Goal: Task Accomplishment & Management: Use online tool/utility

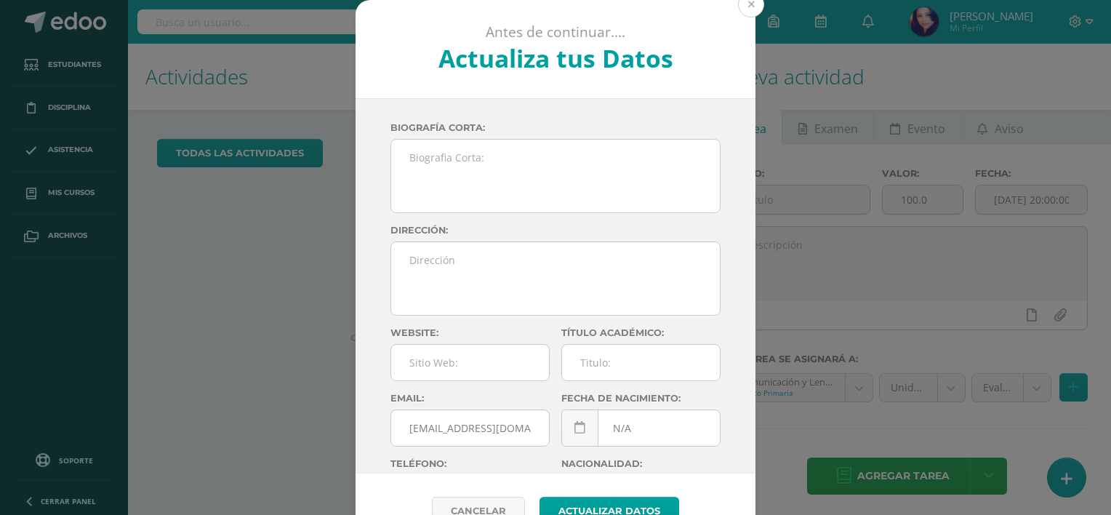
click at [749, 3] on button at bounding box center [751, 4] width 26 height 26
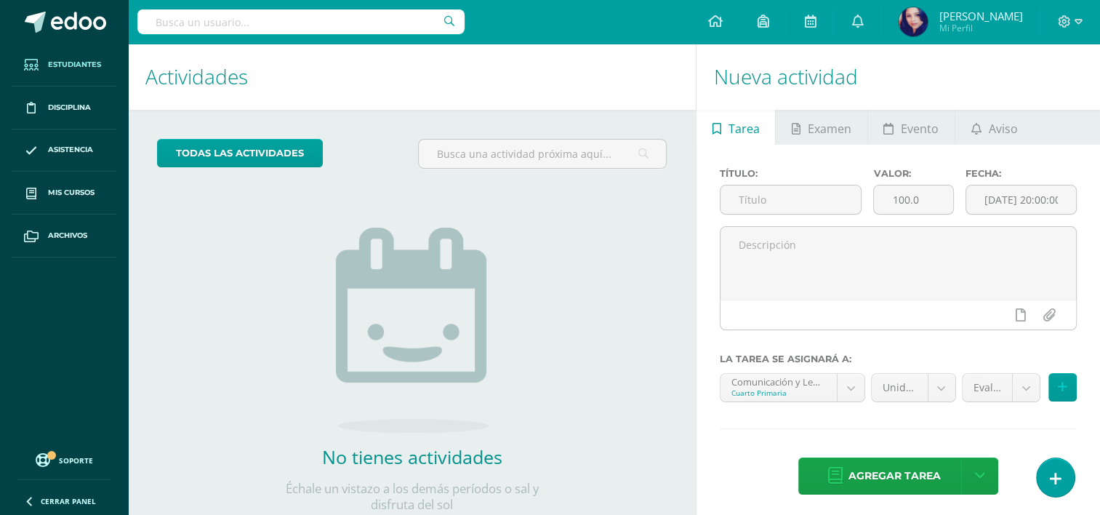
click at [72, 55] on link "Estudiantes" at bounding box center [64, 65] width 105 height 43
click at [72, 59] on span "Estudiantes" at bounding box center [74, 65] width 53 height 12
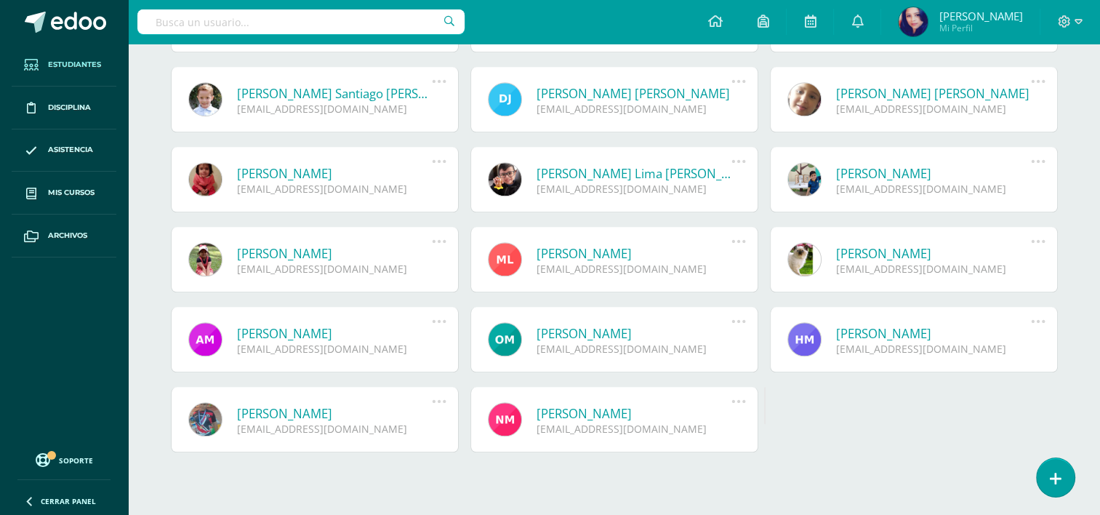
scroll to position [1298, 0]
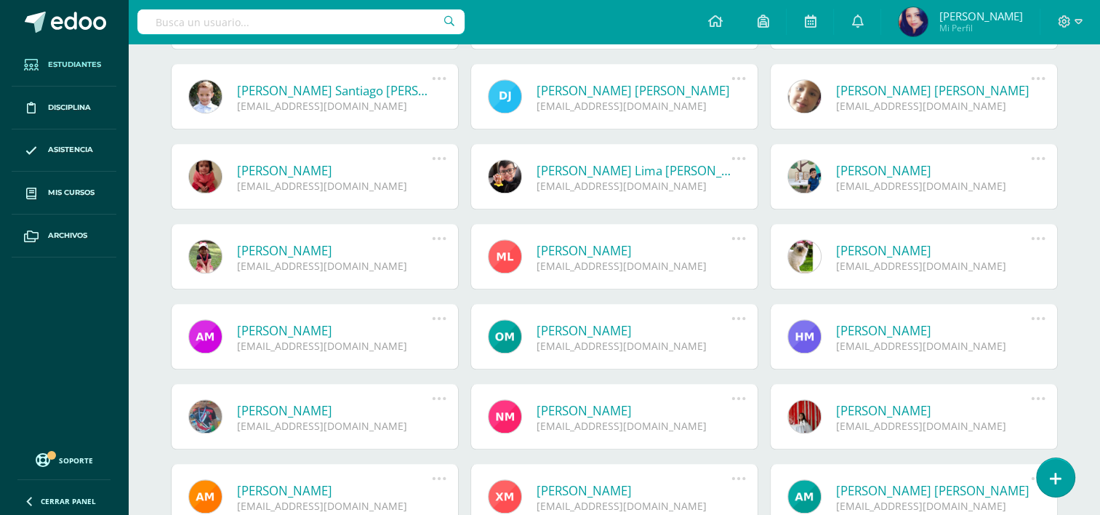
click at [340, 404] on link "Marcos Ricardo Martinez Castro" at bounding box center [335, 410] width 196 height 17
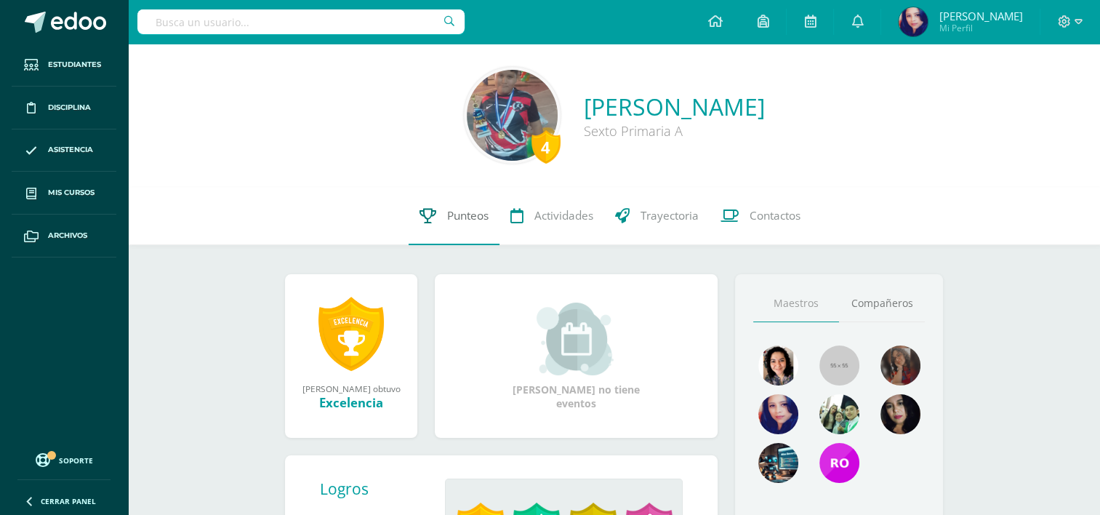
click at [464, 215] on span "Punteos" at bounding box center [467, 215] width 41 height 15
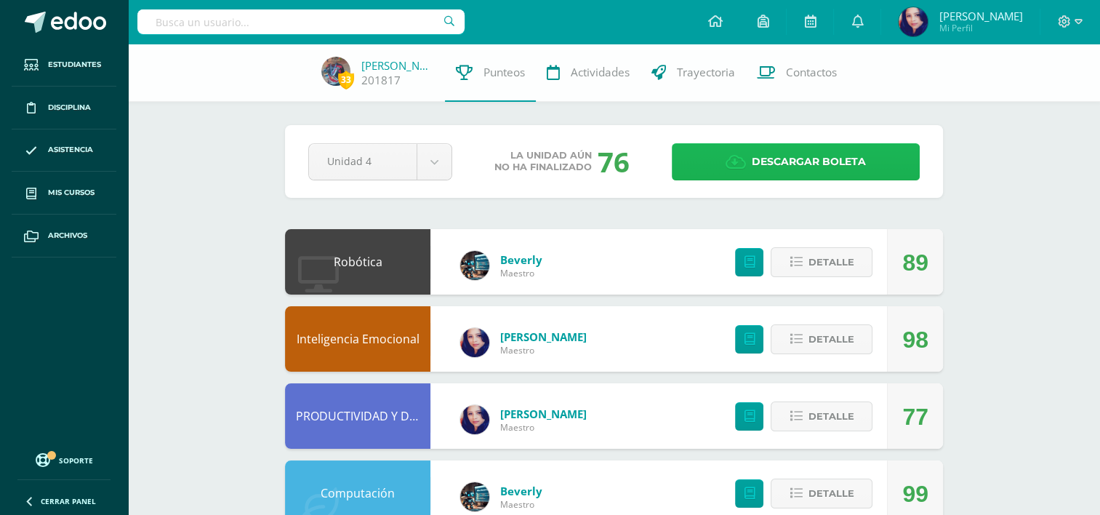
click at [818, 162] on span "Descargar boleta" at bounding box center [809, 162] width 114 height 36
click at [778, 155] on span "Descargar boleta" at bounding box center [809, 162] width 114 height 36
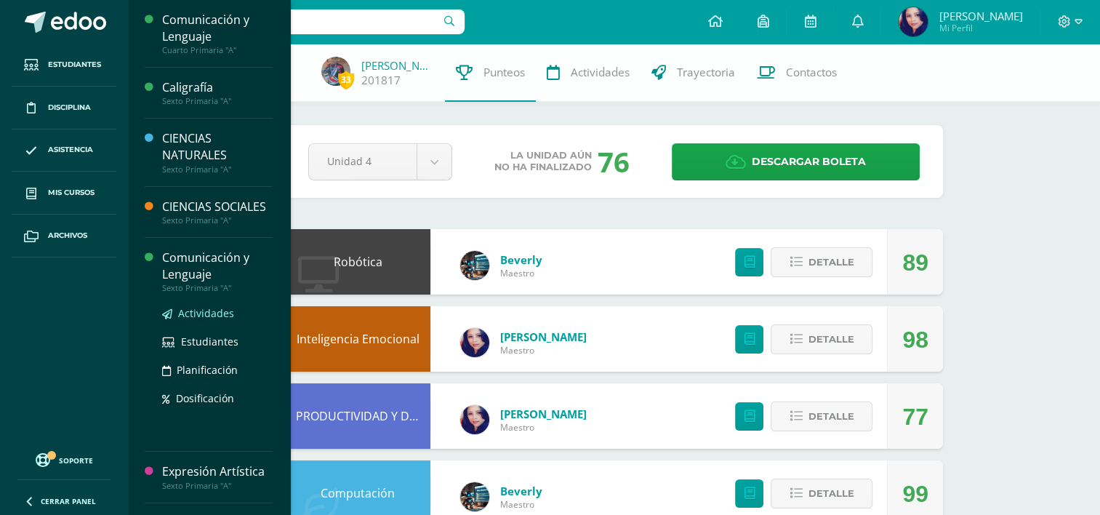
click at [207, 320] on span "Actividades" at bounding box center [206, 313] width 56 height 14
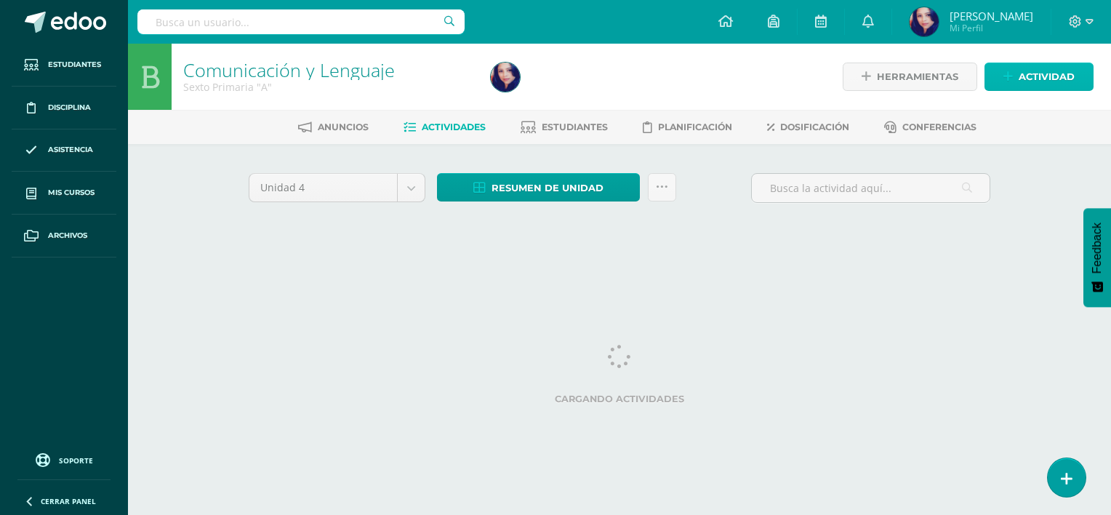
click at [1061, 76] on span "Actividad" at bounding box center [1047, 76] width 56 height 27
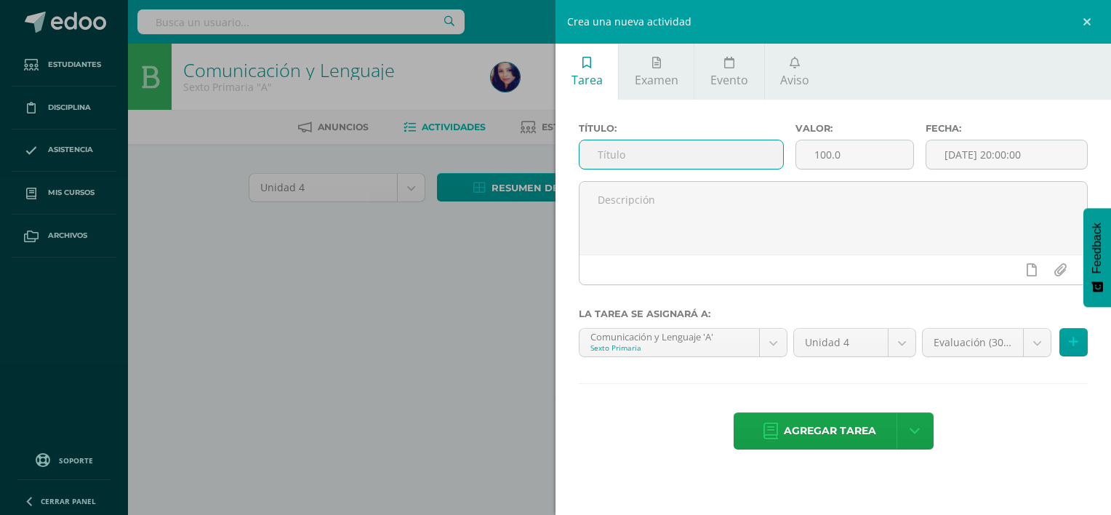
click at [626, 161] on input "text" at bounding box center [682, 154] width 204 height 28
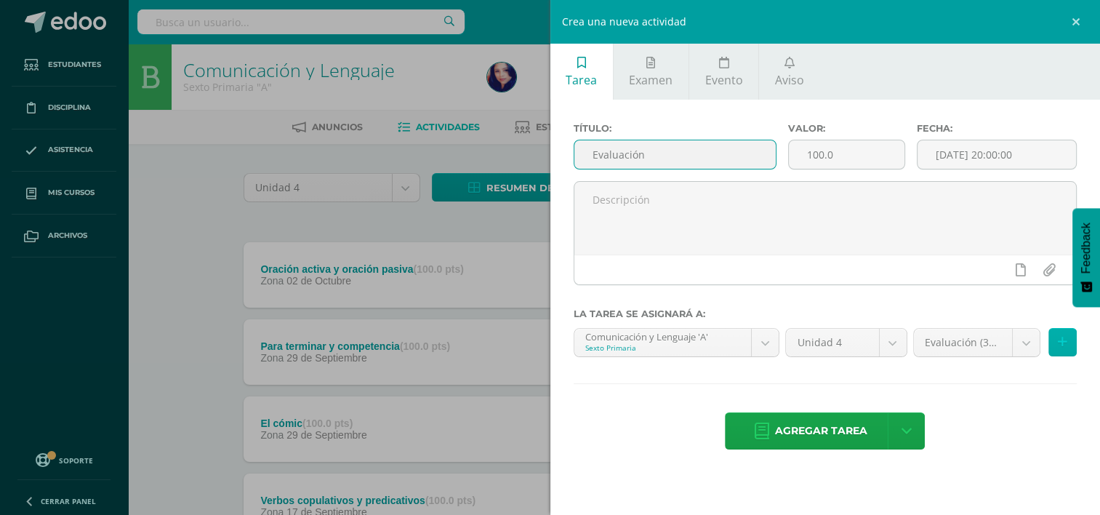
type input "Evaluación"
click at [1060, 340] on icon at bounding box center [1062, 342] width 9 height 12
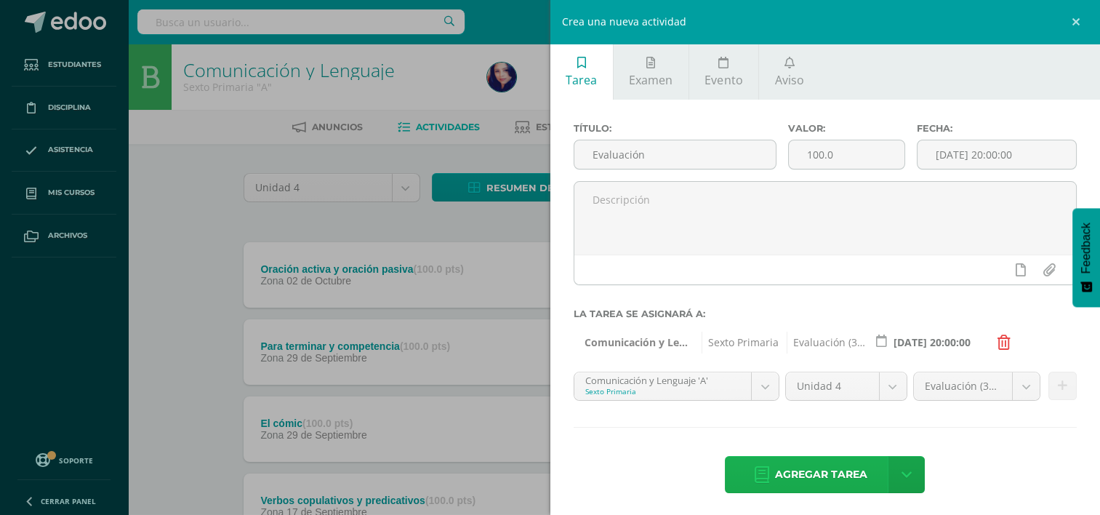
click at [817, 471] on span "Agregar tarea" at bounding box center [821, 475] width 92 height 36
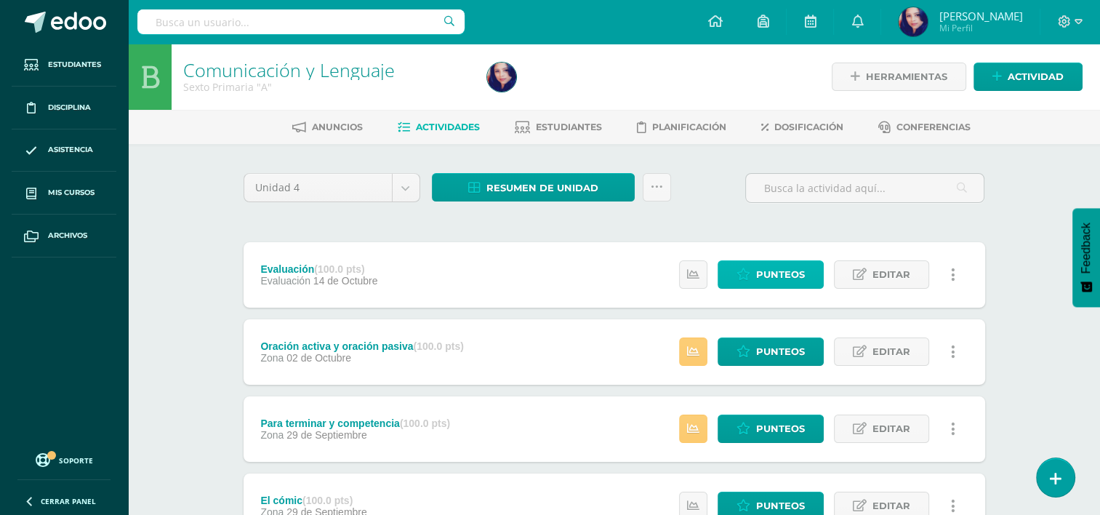
click at [788, 273] on span "Punteos" at bounding box center [780, 274] width 49 height 27
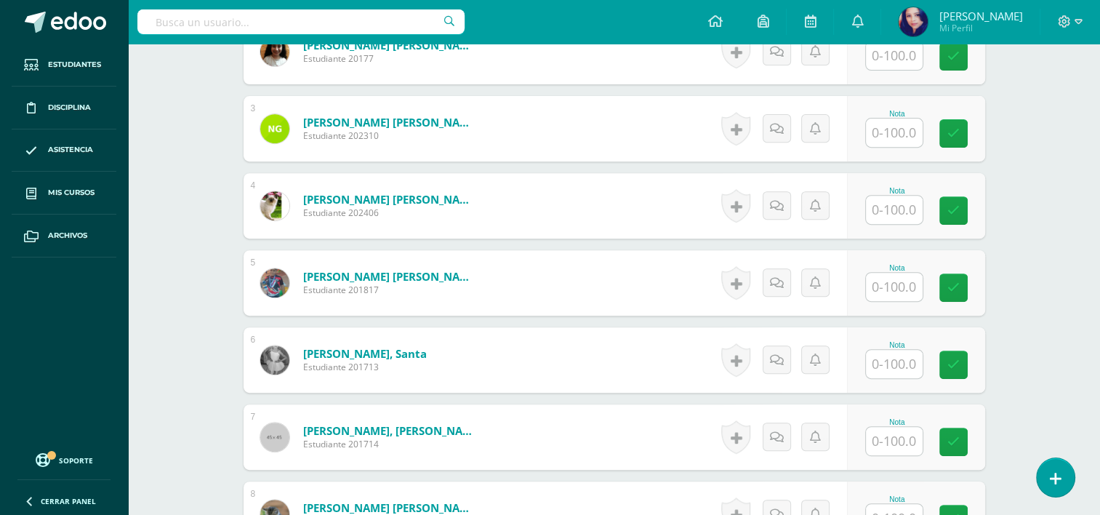
scroll to position [564, 0]
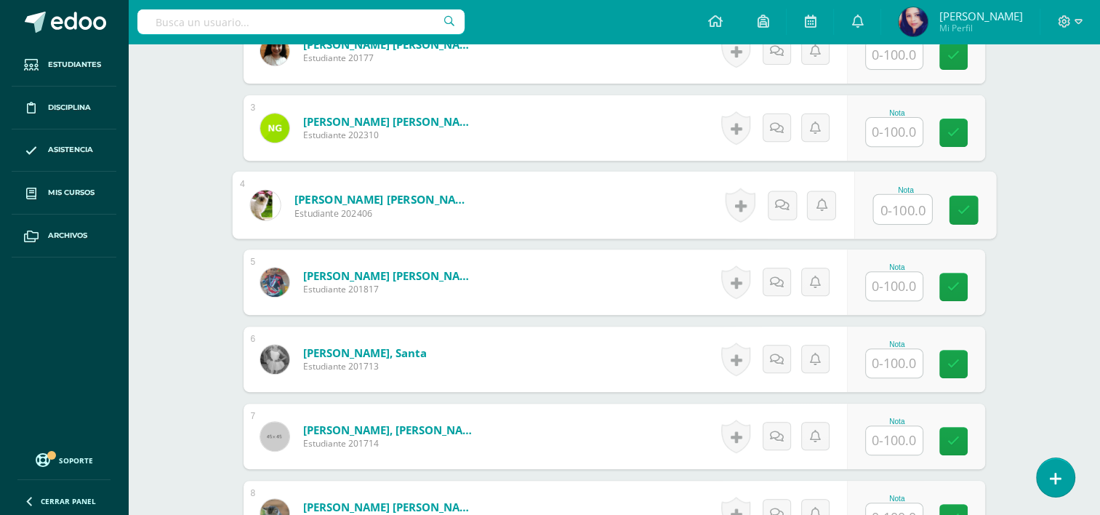
click at [893, 212] on input "text" at bounding box center [903, 209] width 58 height 29
type input "13.62"
click at [963, 207] on icon at bounding box center [963, 210] width 13 height 12
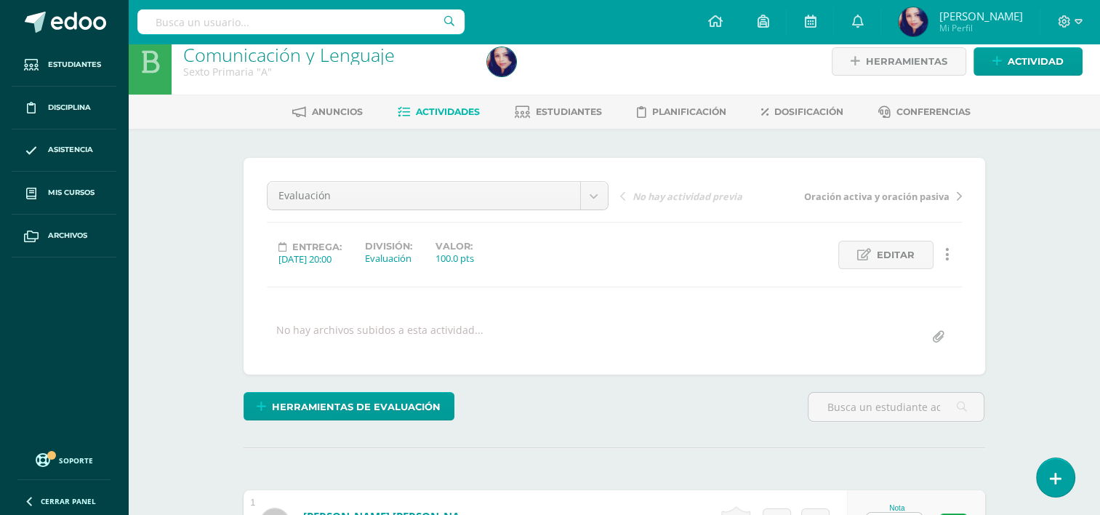
scroll to position [0, 0]
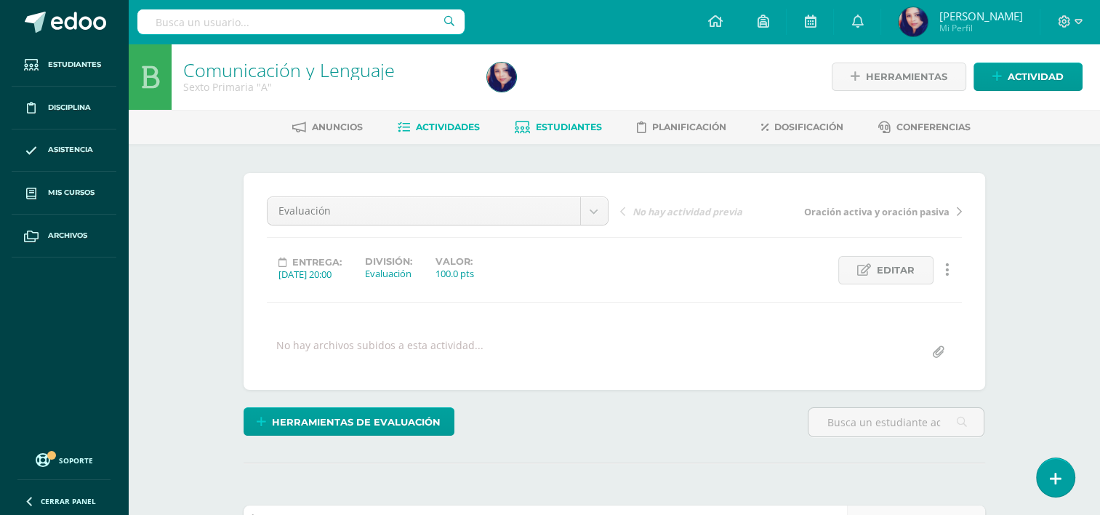
click at [550, 129] on span "Estudiantes" at bounding box center [569, 126] width 66 height 11
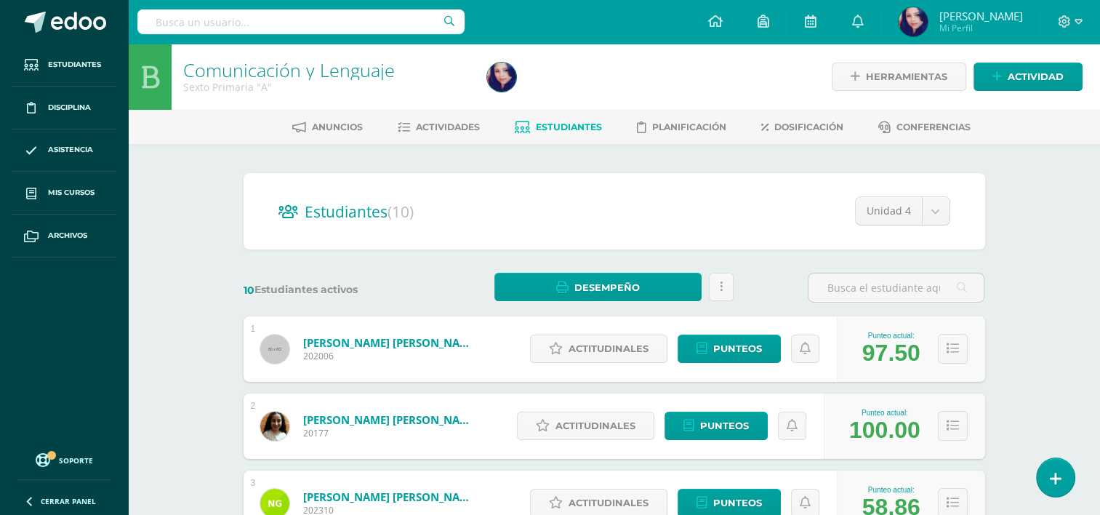
click at [448, 139] on div "Anuncios Actividades Estudiantes Planificación Dosificación Conferencias" at bounding box center [631, 127] width 1007 height 34
click at [421, 131] on span "Actividades" at bounding box center [448, 126] width 64 height 11
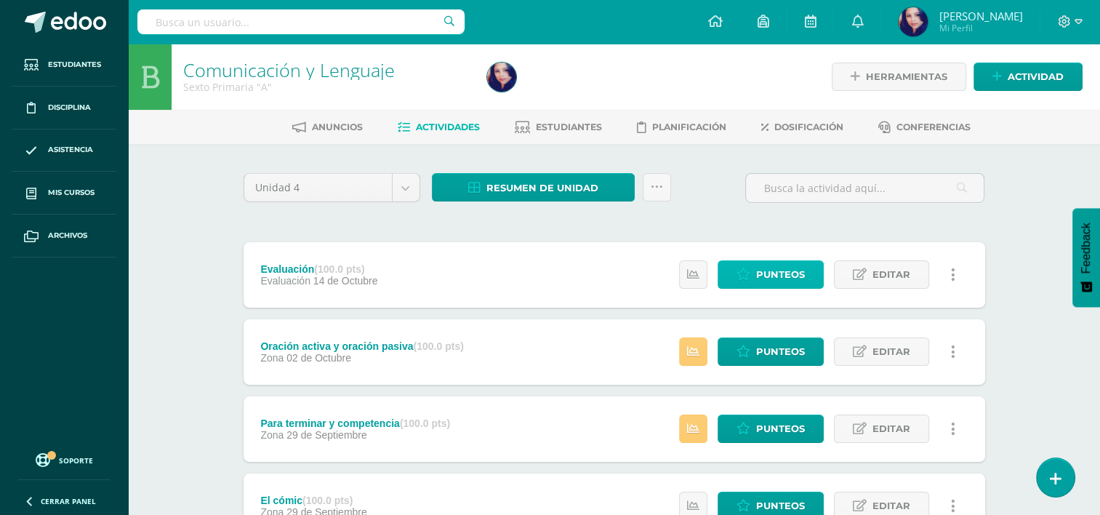
click at [759, 270] on span "Punteos" at bounding box center [780, 274] width 49 height 27
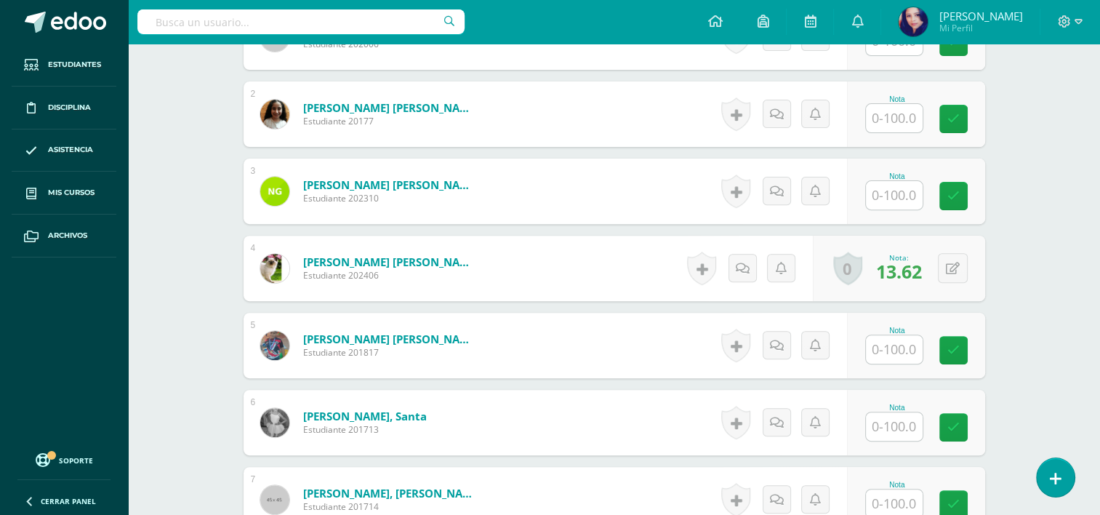
scroll to position [510, 0]
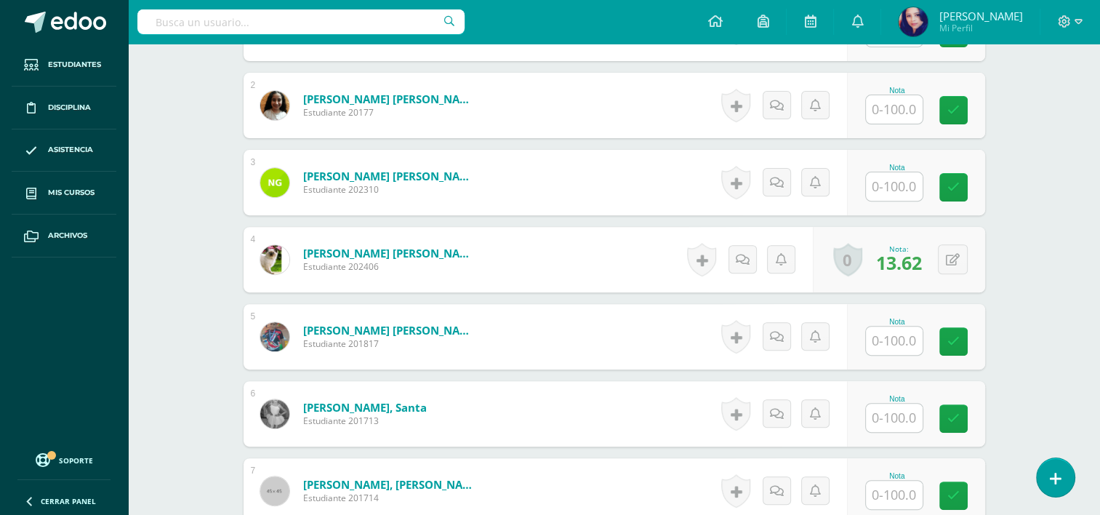
click at [893, 186] on input "text" at bounding box center [894, 186] width 57 height 28
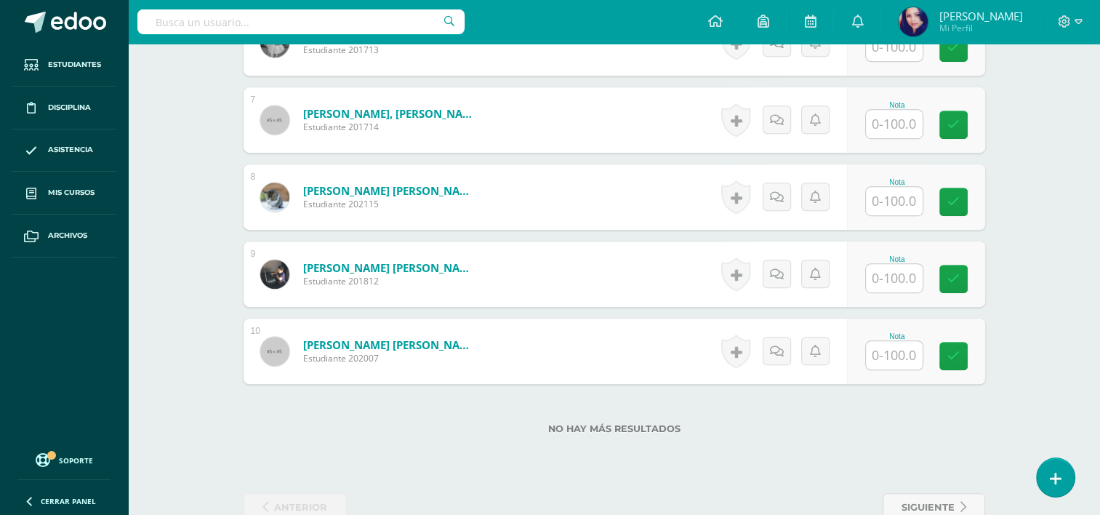
scroll to position [916, 0]
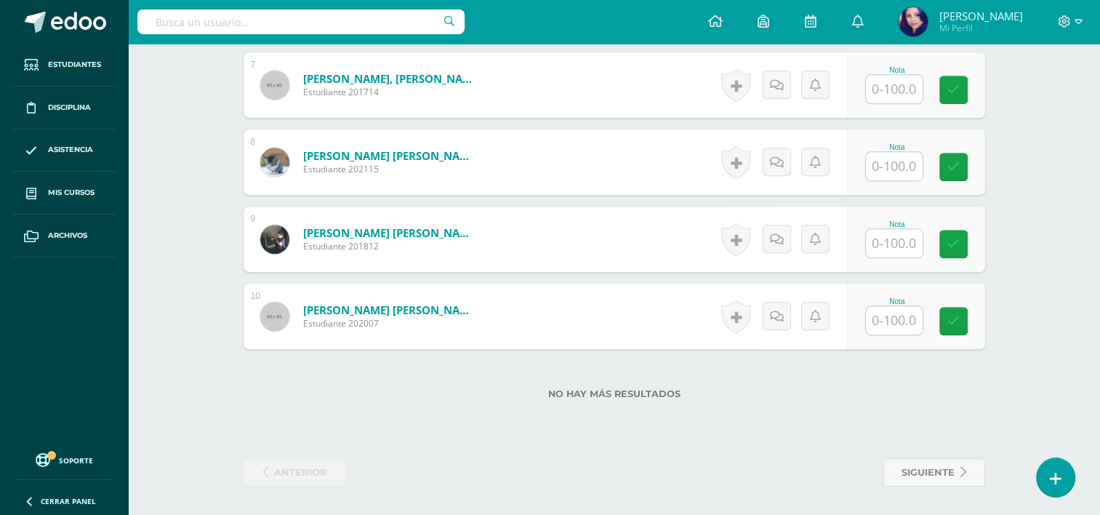
type input "22.7"
click at [908, 306] on input "text" at bounding box center [903, 320] width 58 height 29
type input "72.64"
click at [960, 318] on icon at bounding box center [963, 321] width 13 height 12
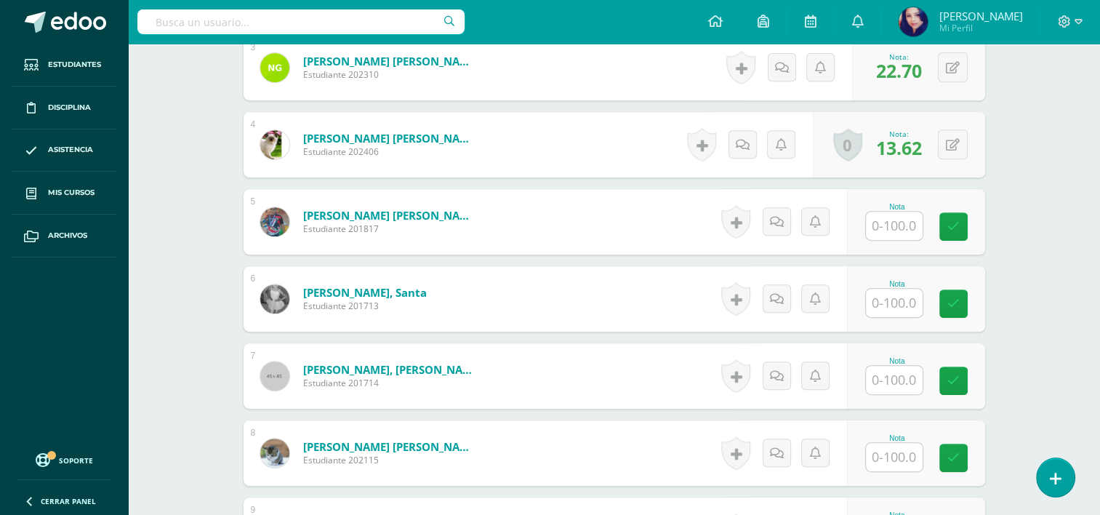
scroll to position [642, 0]
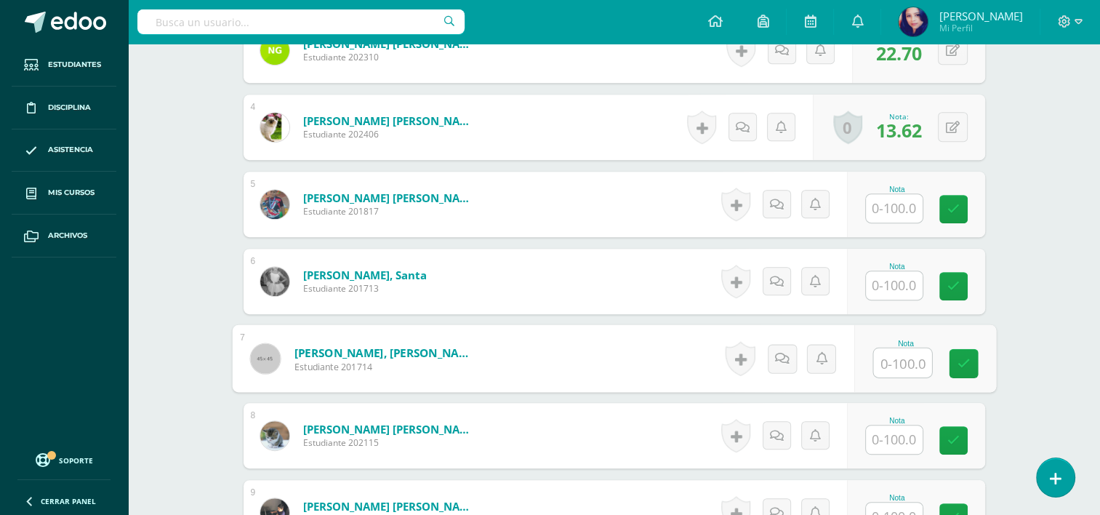
click at [892, 351] on input "text" at bounding box center [903, 362] width 58 height 29
type input "22.7"
click at [964, 364] on icon at bounding box center [963, 363] width 13 height 12
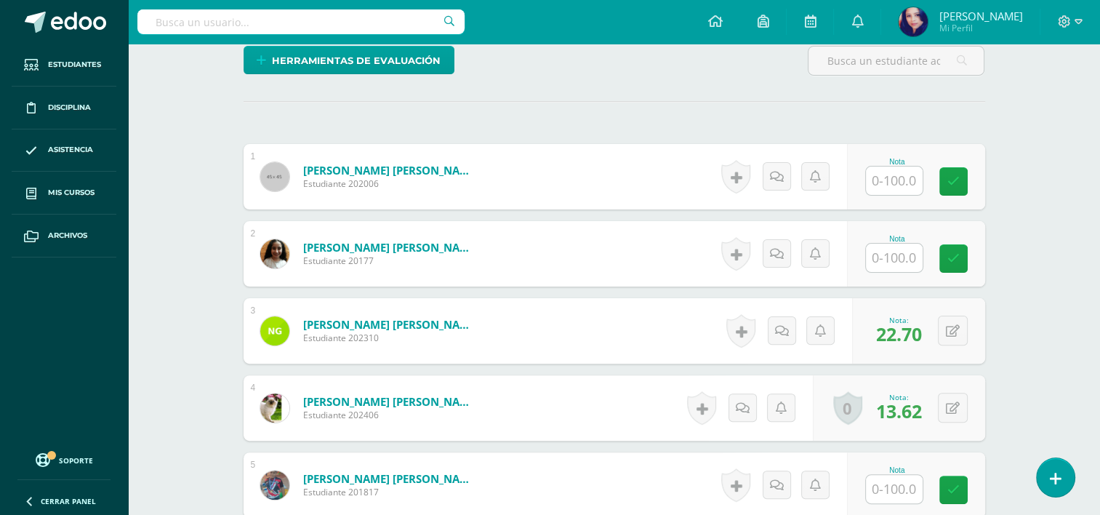
scroll to position [360, 0]
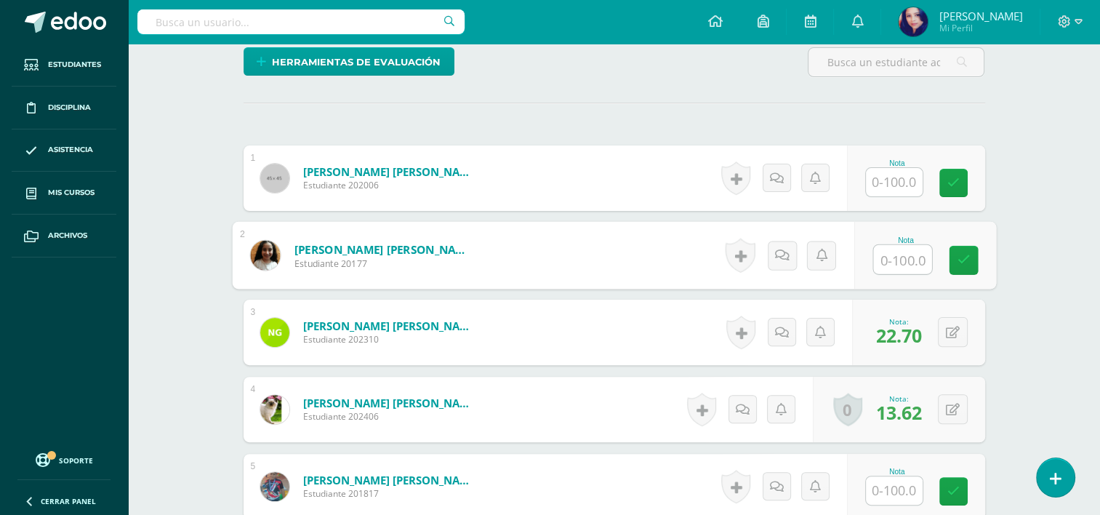
click at [896, 246] on input "text" at bounding box center [903, 259] width 58 height 29
type input "72.64"
click at [965, 249] on link at bounding box center [963, 260] width 29 height 29
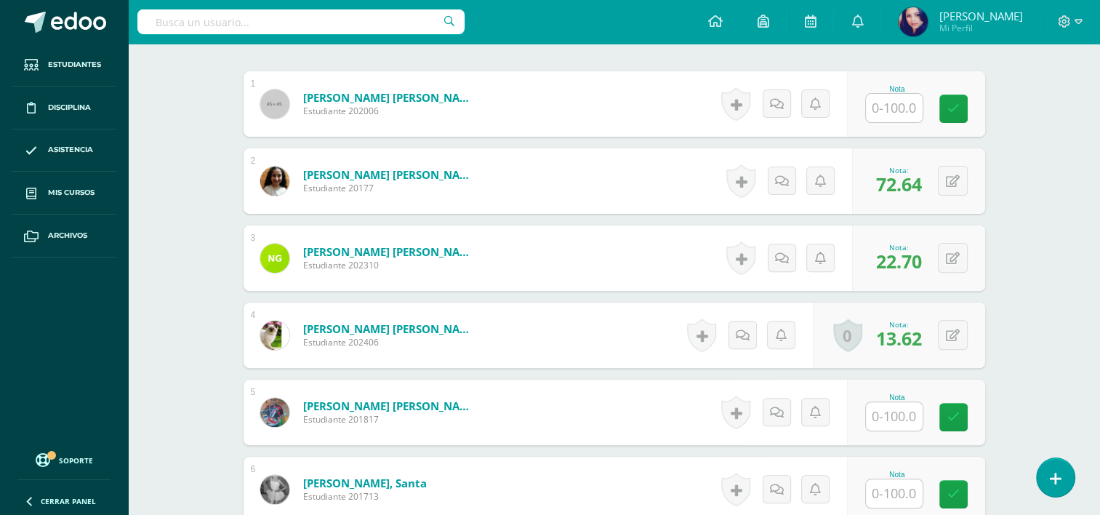
scroll to position [483, 0]
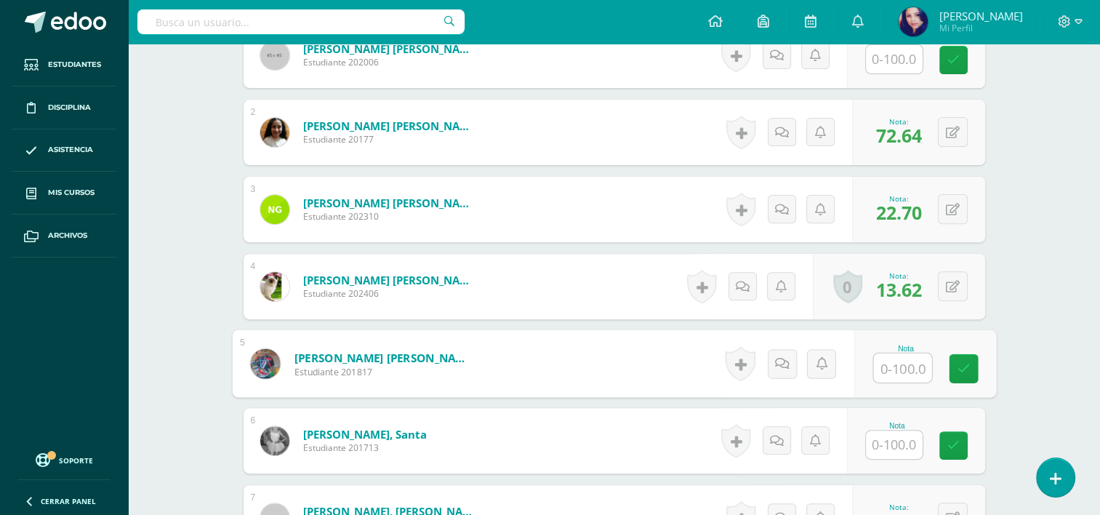
click at [893, 367] on input "text" at bounding box center [903, 367] width 58 height 29
type input "49.94"
click at [961, 367] on icon at bounding box center [963, 368] width 13 height 12
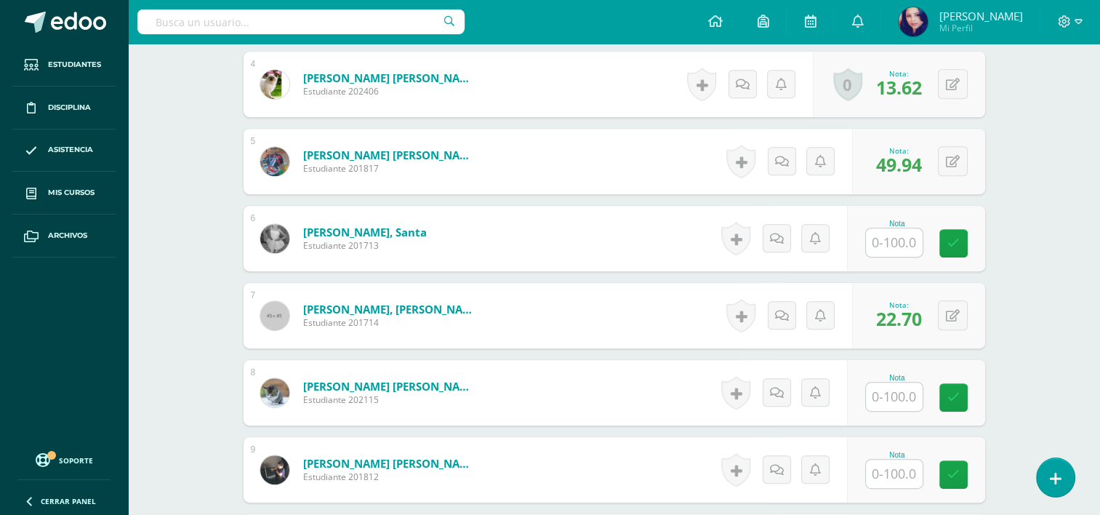
scroll to position [687, 0]
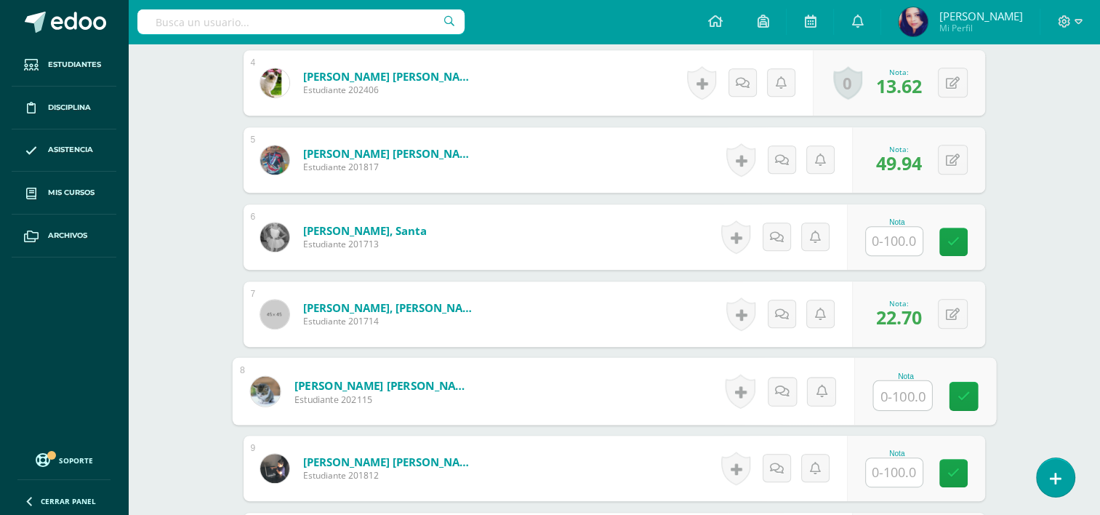
click at [906, 386] on input "text" at bounding box center [903, 395] width 58 height 29
type input "88.53"
click at [962, 401] on link at bounding box center [963, 396] width 29 height 29
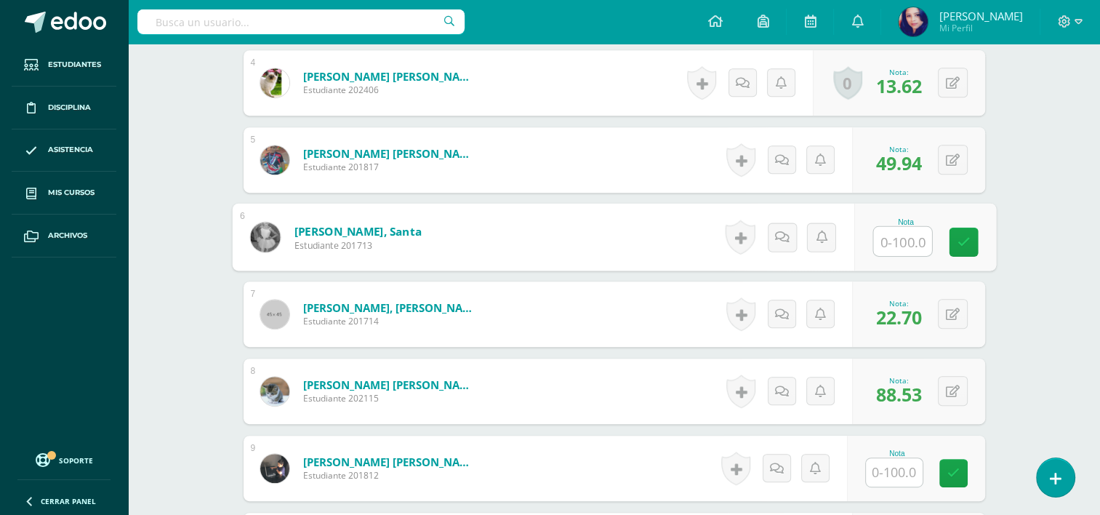
click at [885, 237] on input "text" at bounding box center [903, 241] width 58 height 29
type input "72.64"
click at [954, 241] on link at bounding box center [963, 242] width 29 height 29
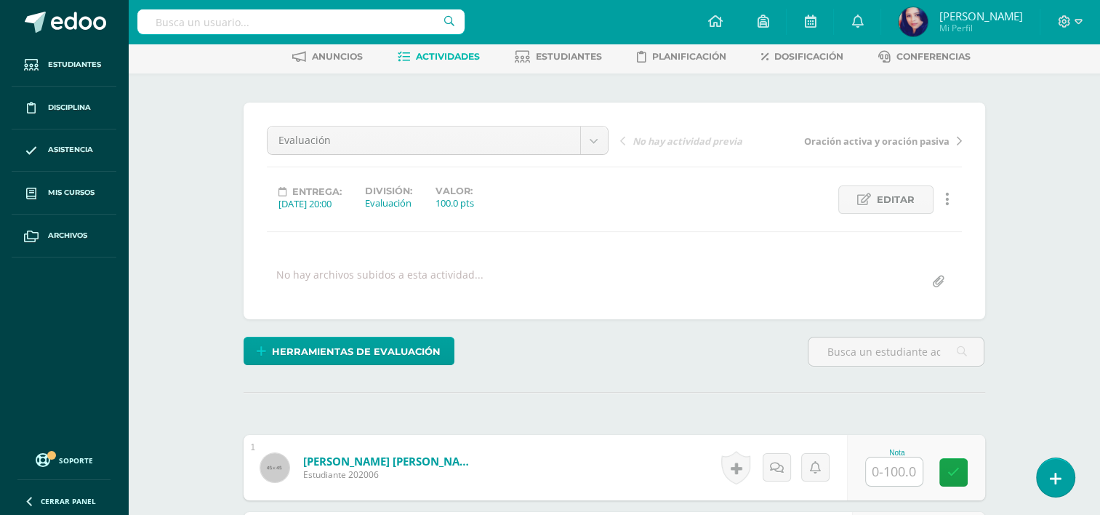
scroll to position [69, 0]
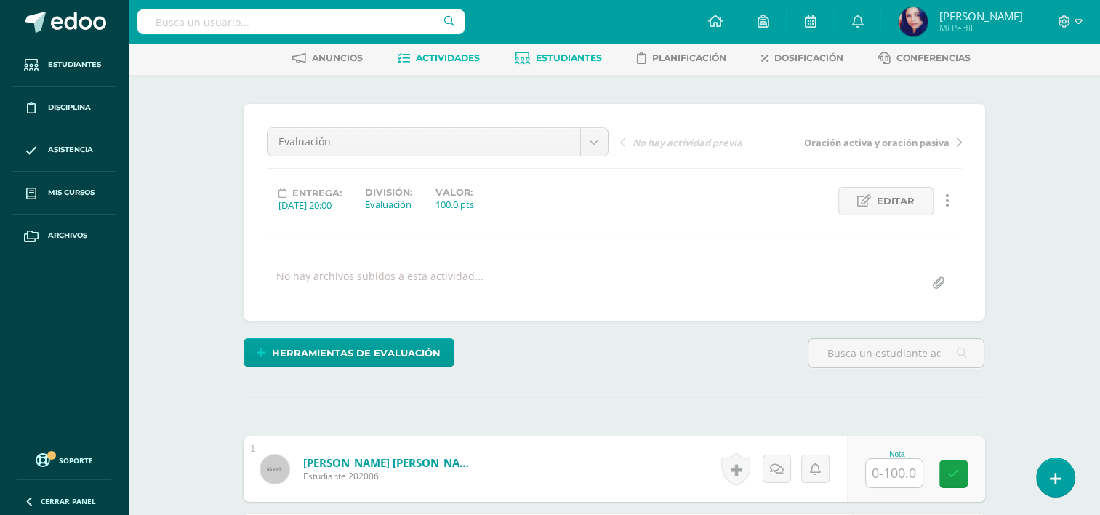
click at [564, 61] on span "Estudiantes" at bounding box center [569, 57] width 66 height 11
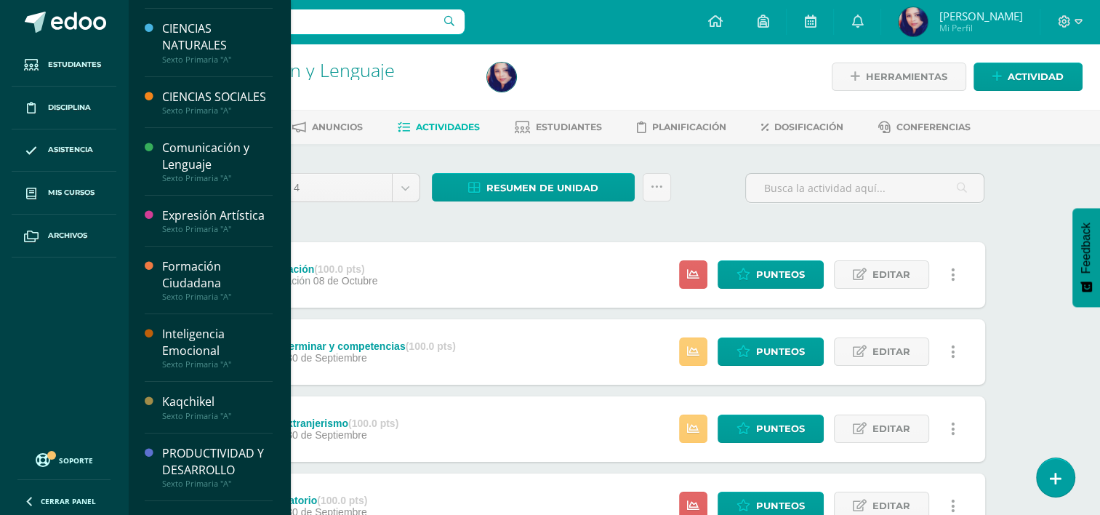
scroll to position [162, 0]
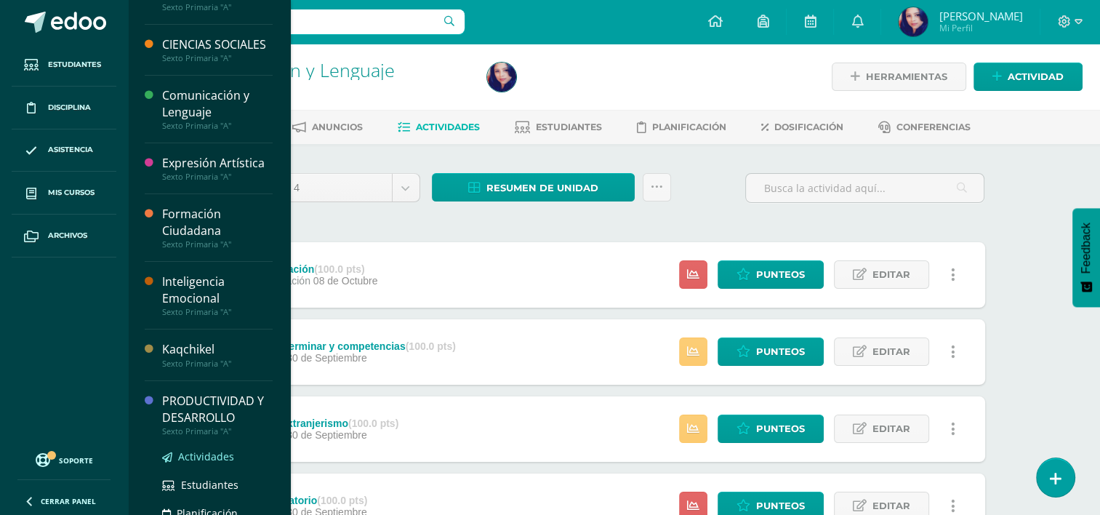
click at [195, 463] on span "Actividades" at bounding box center [206, 457] width 56 height 14
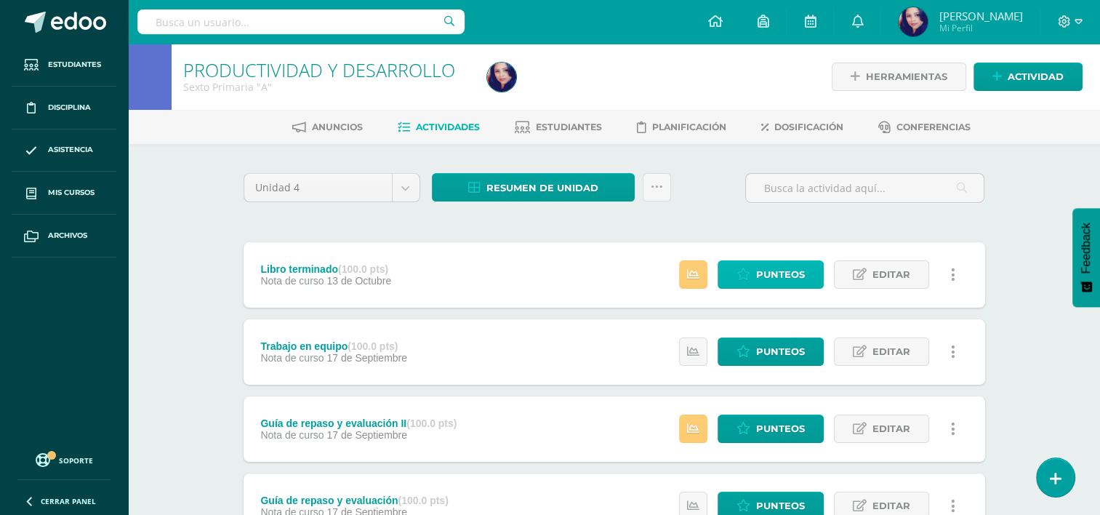
click at [786, 275] on span "Punteos" at bounding box center [780, 274] width 49 height 27
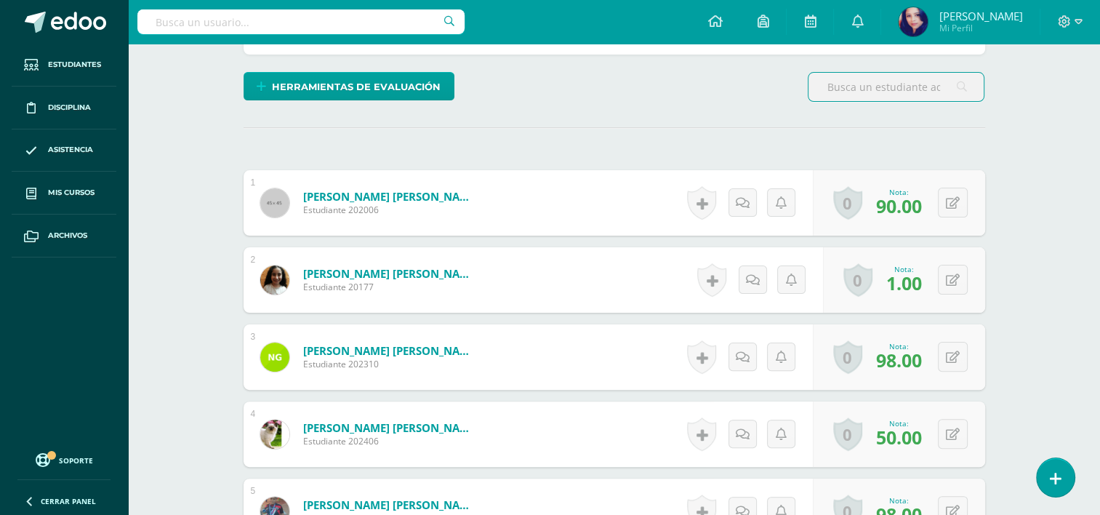
scroll to position [363, 0]
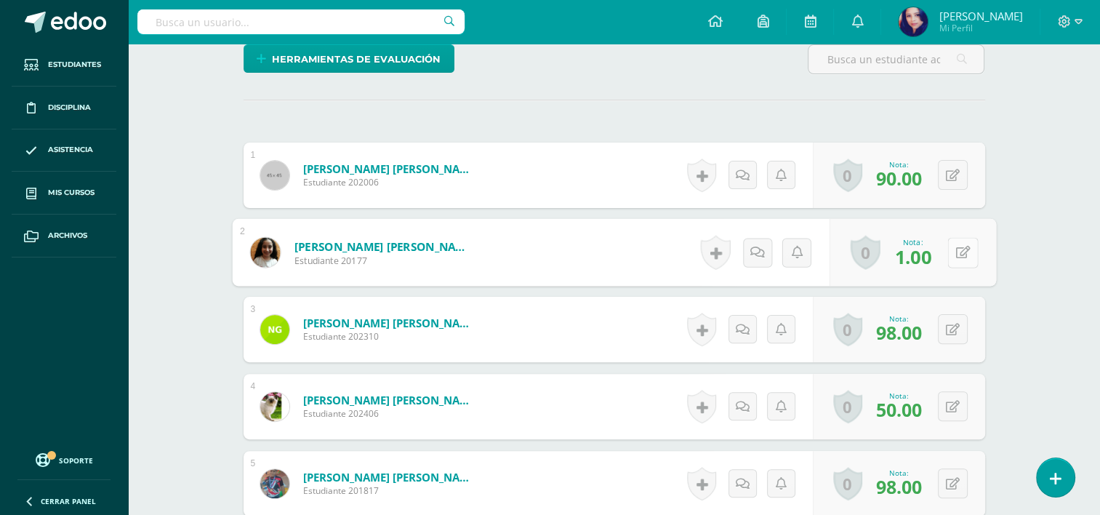
click at [950, 245] on button at bounding box center [963, 252] width 31 height 31
type input "98"
click at [926, 256] on icon at bounding box center [924, 257] width 13 height 12
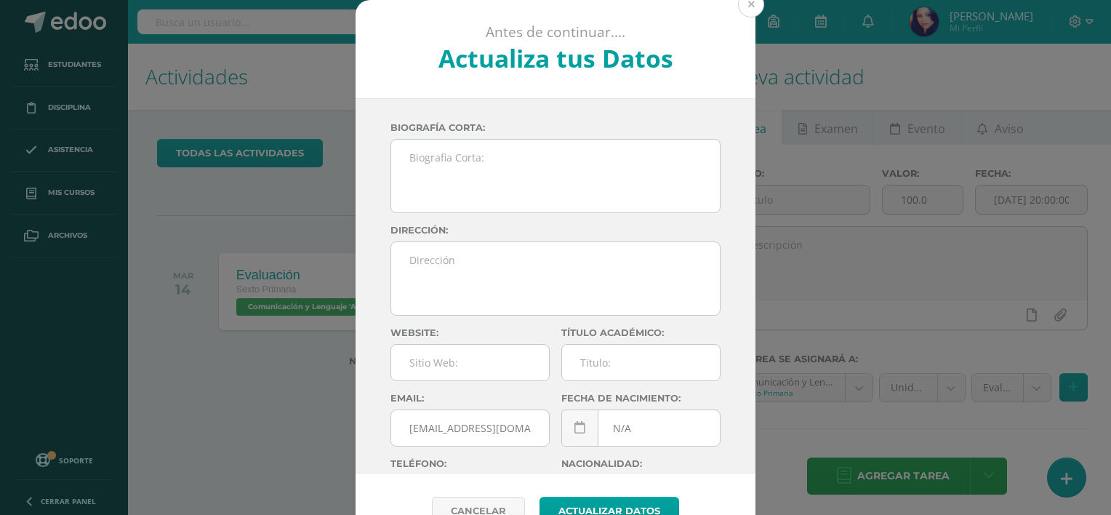
click at [751, 7] on button at bounding box center [751, 4] width 26 height 26
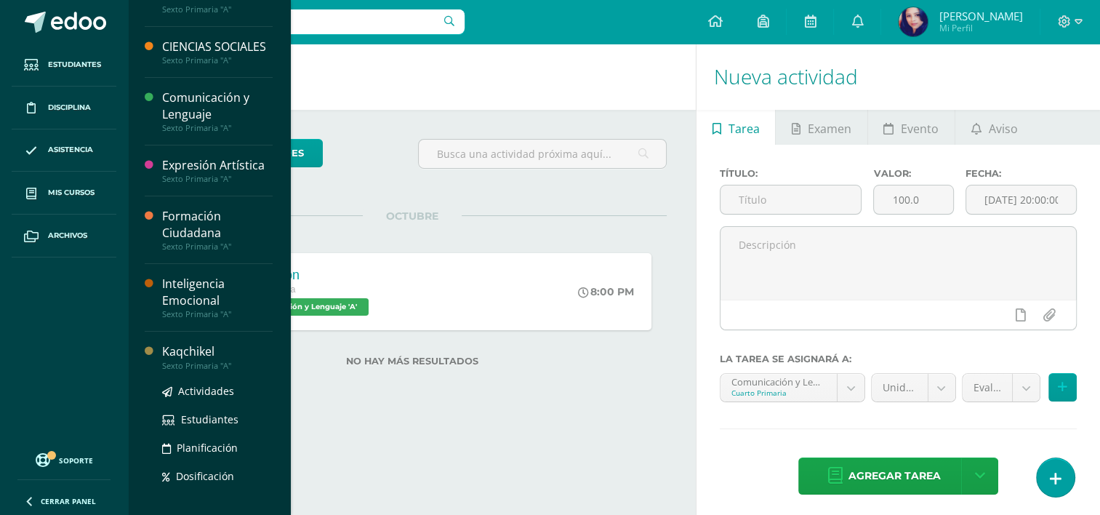
scroll to position [162, 0]
click at [189, 396] on span "Actividades" at bounding box center [206, 389] width 56 height 14
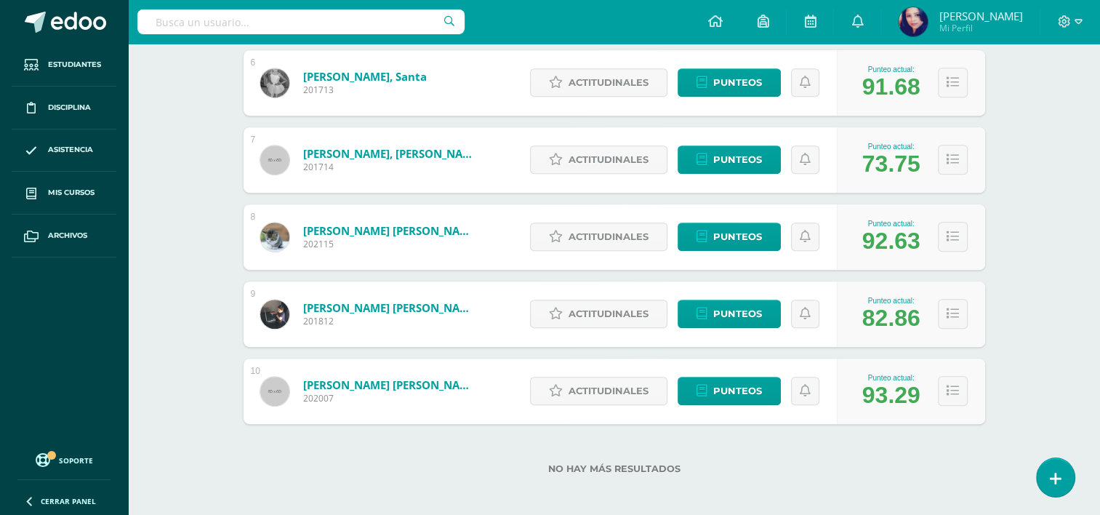
scroll to position [658, 0]
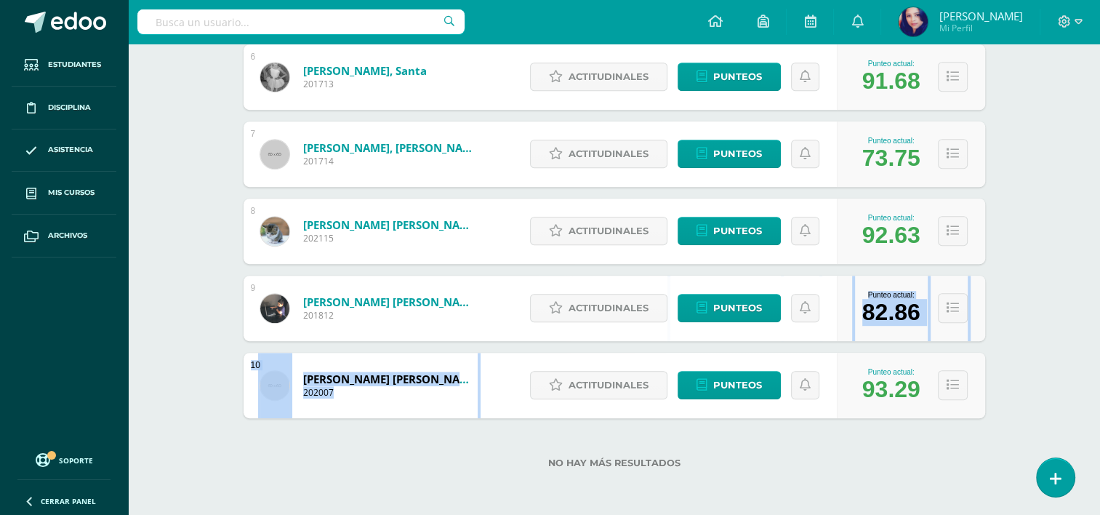
drag, startPoint x: 1098, startPoint y: 317, endPoint x: 1088, endPoint y: 364, distance: 48.2
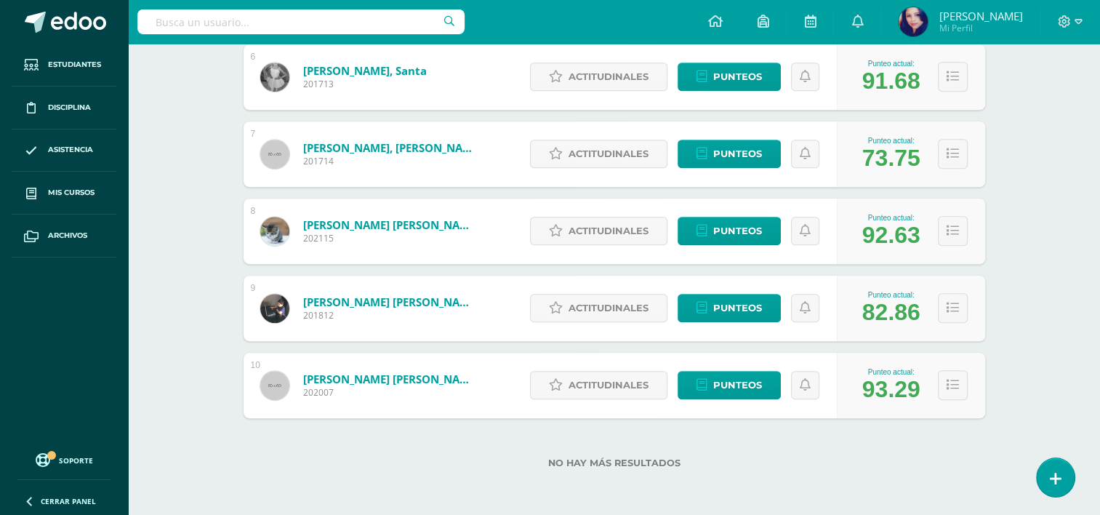
drag, startPoint x: 1088, startPoint y: 364, endPoint x: 1031, endPoint y: 427, distance: 84.4
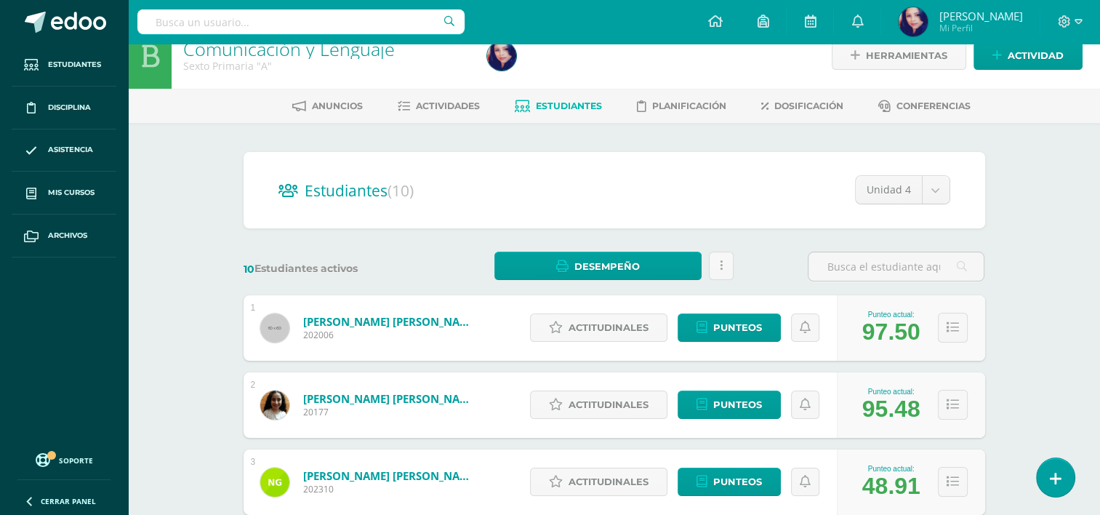
scroll to position [14, 0]
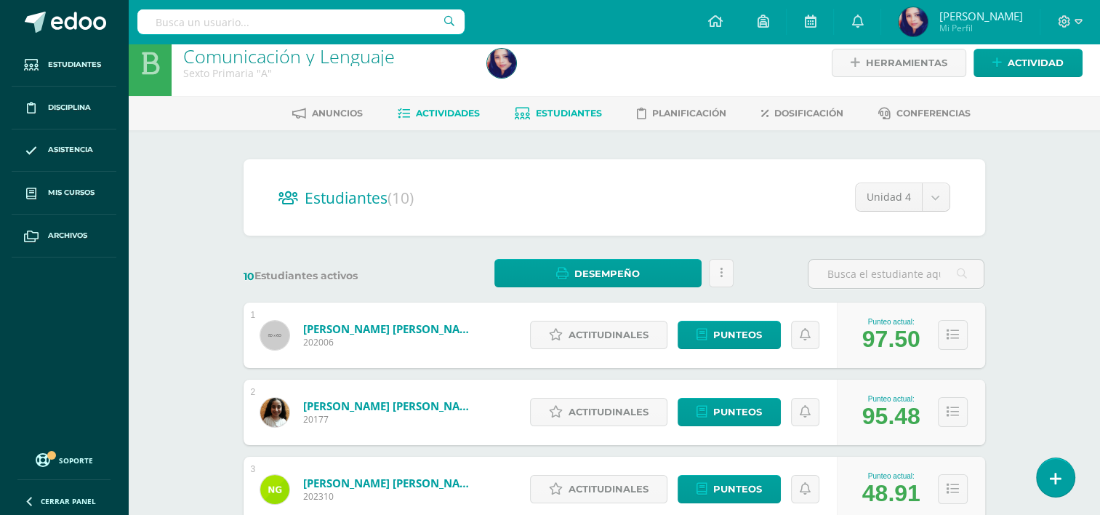
click at [461, 103] on link "Actividades" at bounding box center [439, 113] width 82 height 23
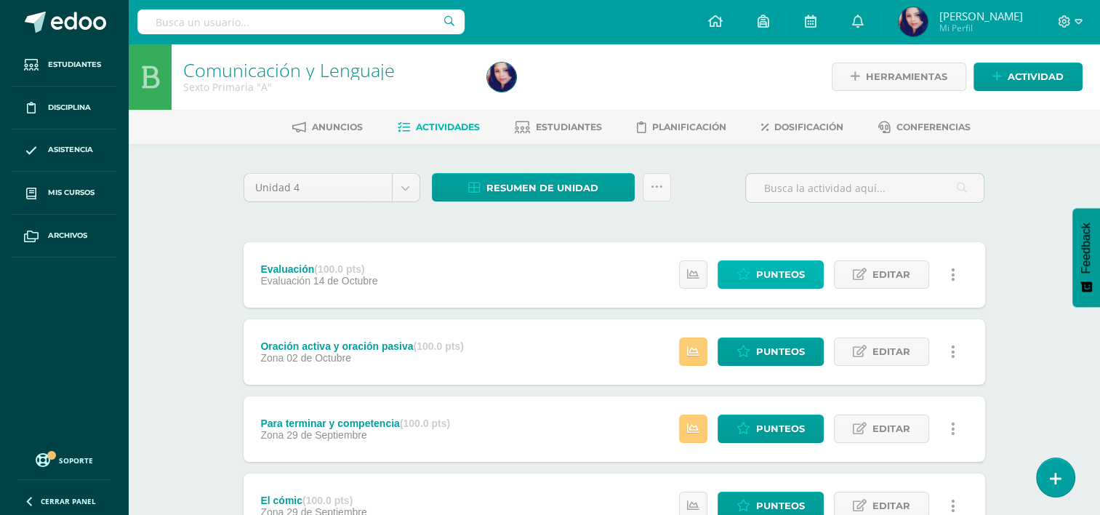
click at [778, 273] on span "Punteos" at bounding box center [780, 274] width 49 height 27
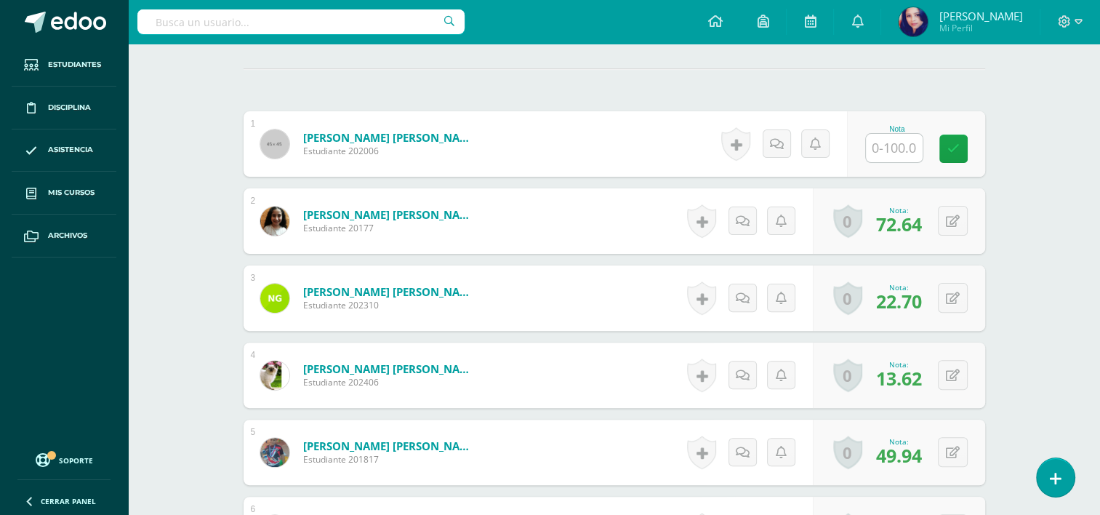
scroll to position [415, 0]
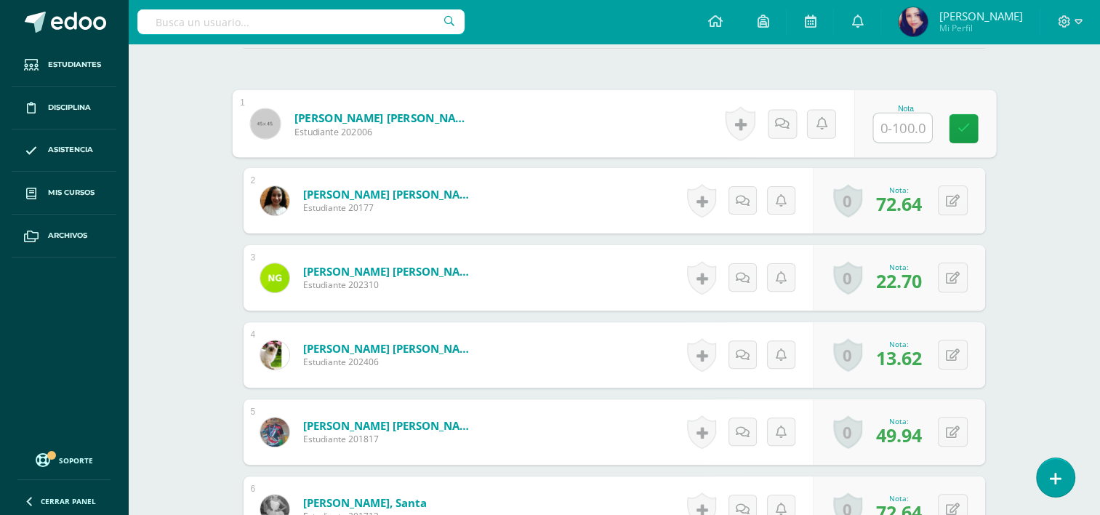
click at [887, 128] on input "text" at bounding box center [903, 127] width 58 height 29
type input "72.64"
click at [960, 122] on icon at bounding box center [963, 128] width 13 height 12
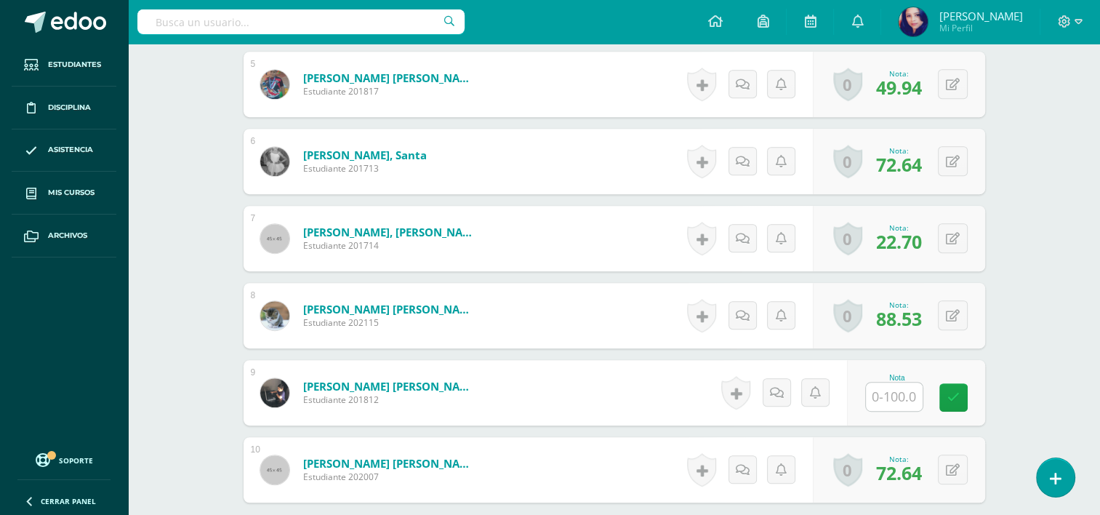
scroll to position [842, 0]
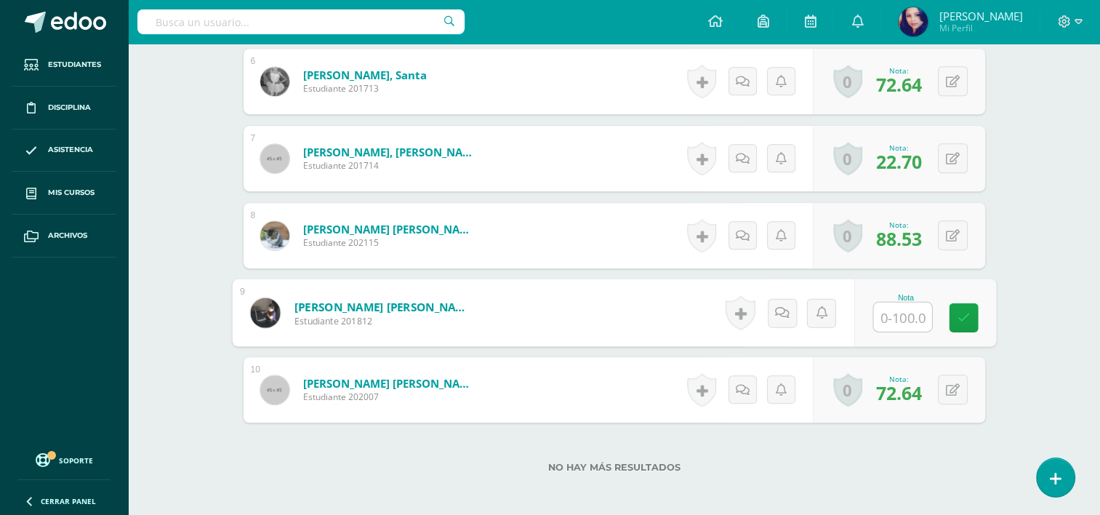
click at [902, 310] on input "text" at bounding box center [903, 317] width 58 height 29
type input "76.44"
